Goal: Transaction & Acquisition: Purchase product/service

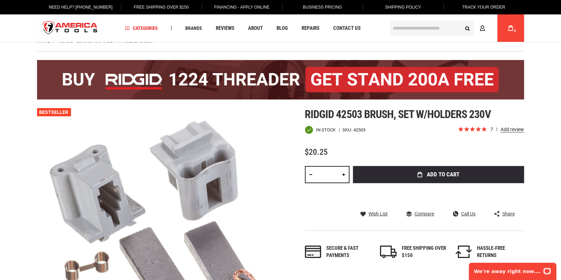
scroll to position [15, 0]
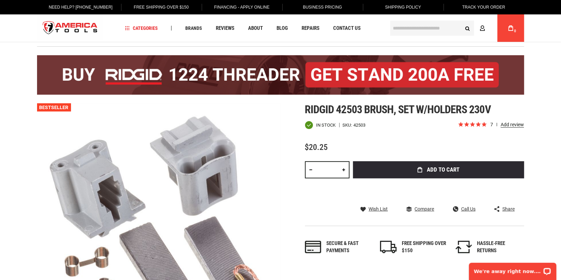
click at [419, 167] on icon "submit" at bounding box center [420, 169] width 5 height 5
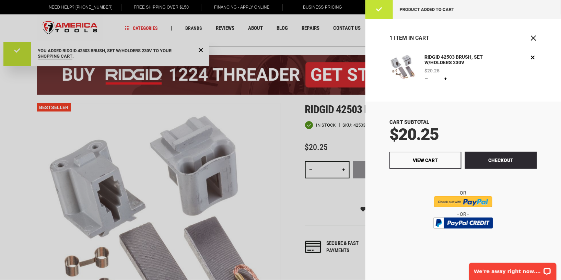
scroll to position [0, 0]
click at [495, 158] on button "Checkout" at bounding box center [501, 160] width 72 height 17
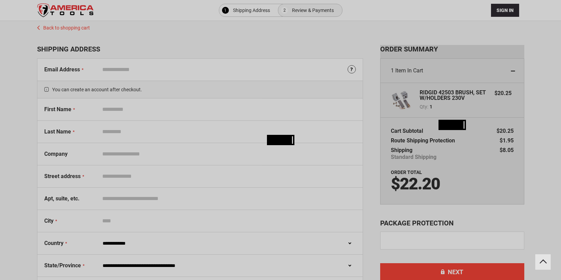
select select "**"
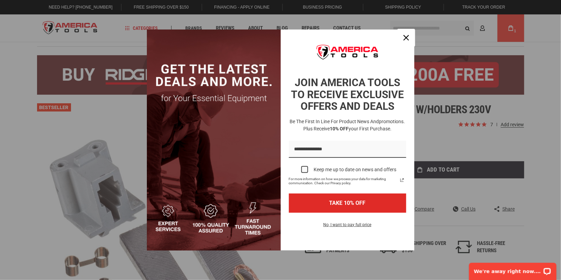
click at [404, 37] on icon "close icon" at bounding box center [406, 37] width 5 height 5
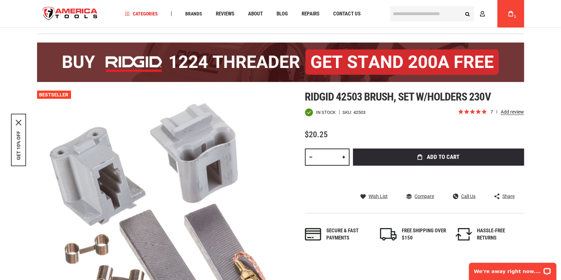
scroll to position [27, 0]
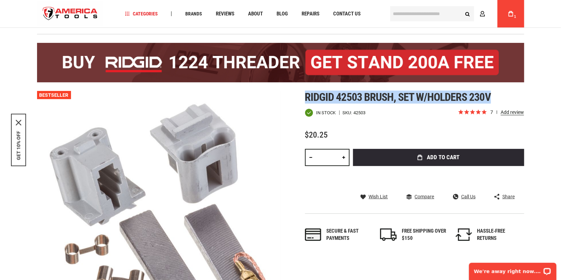
copy span "Ridgid 42503 brush, set w/holders 230v"
